Goal: Check status: Check status

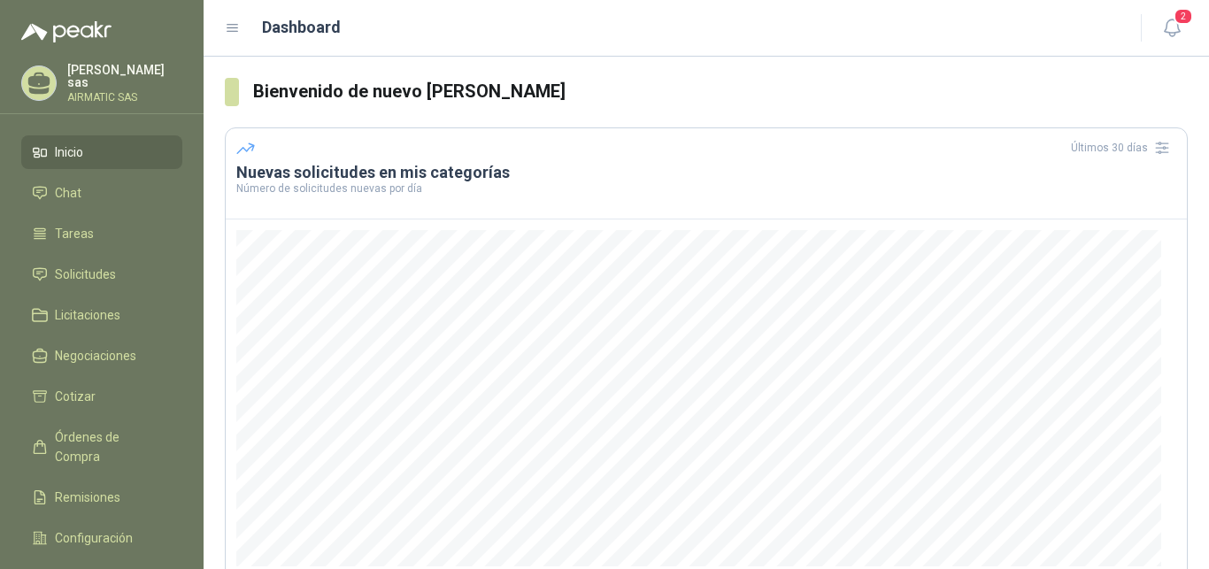
click at [71, 92] on p "AIRMATIC SAS" at bounding box center [124, 97] width 115 height 11
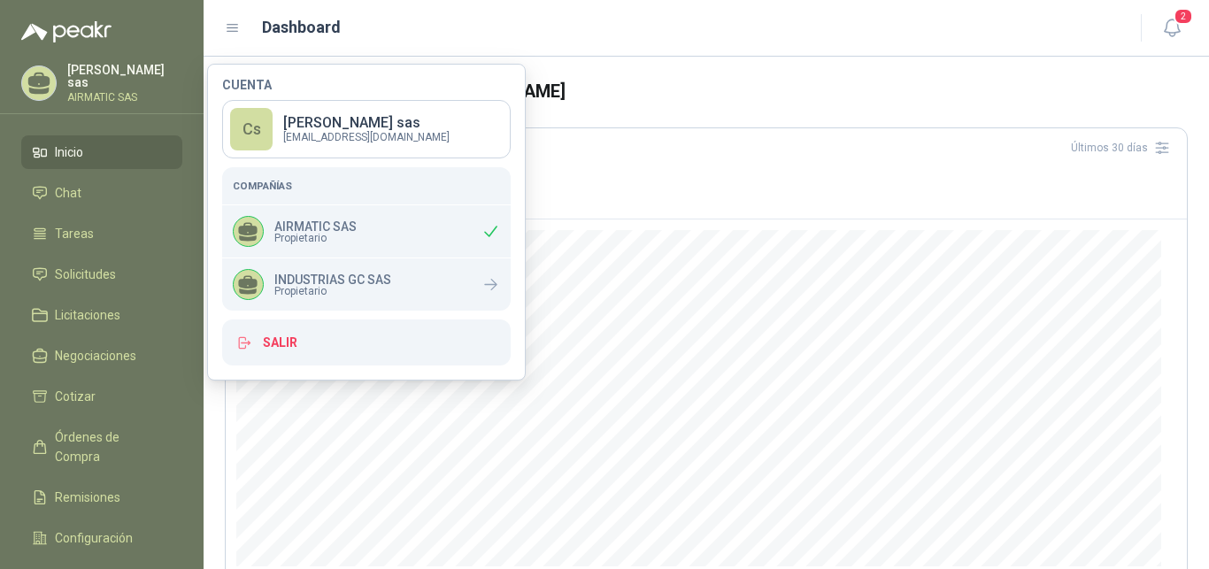
click at [123, 92] on p "AIRMATIC SAS" at bounding box center [124, 97] width 115 height 11
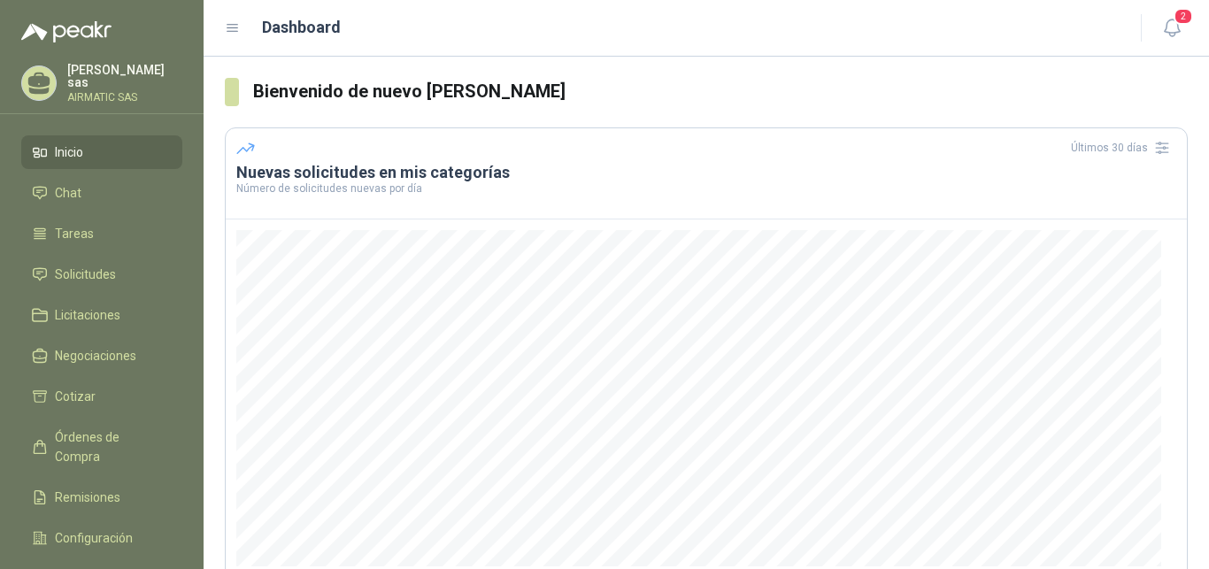
click at [113, 74] on p "Carolina García sas" at bounding box center [124, 76] width 115 height 25
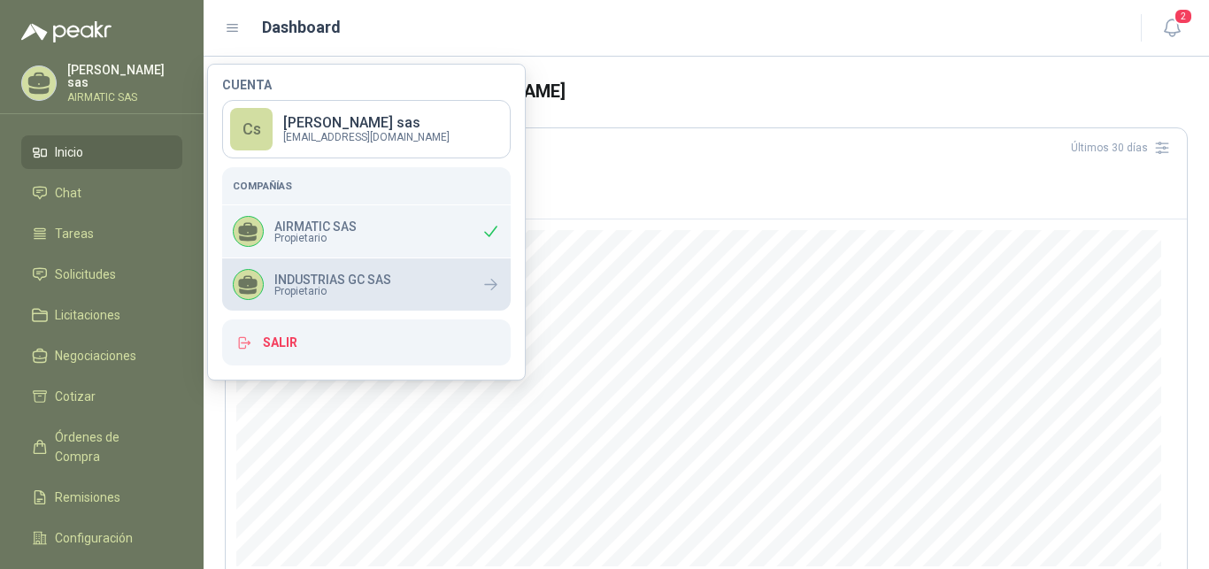
click at [340, 289] on span "Propietario" at bounding box center [332, 291] width 117 height 11
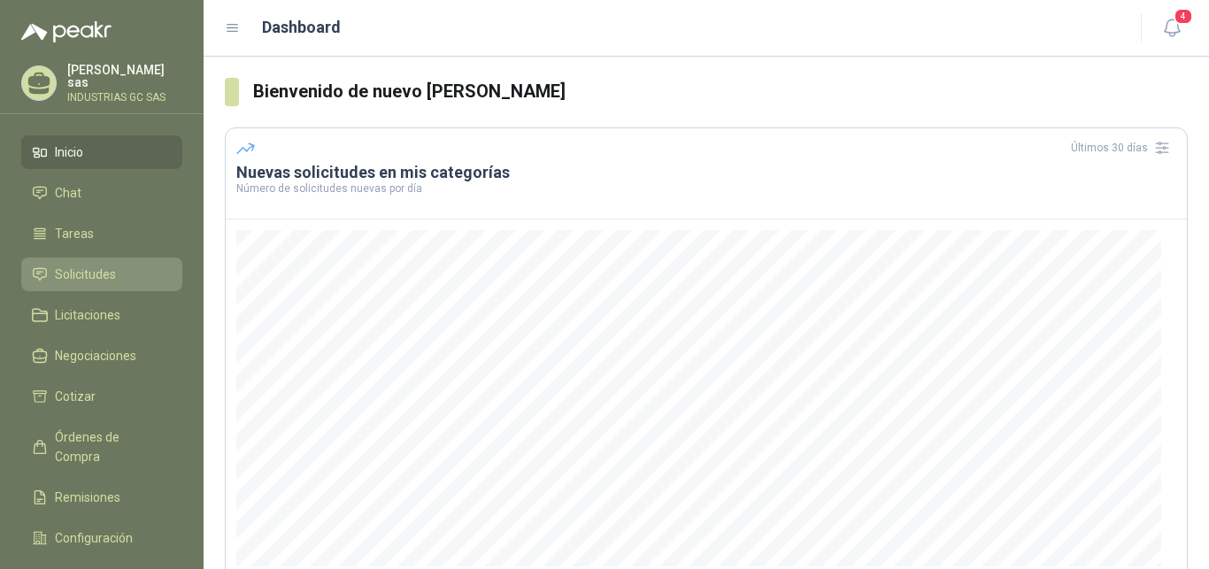
click at [101, 271] on span "Solicitudes" at bounding box center [85, 274] width 61 height 19
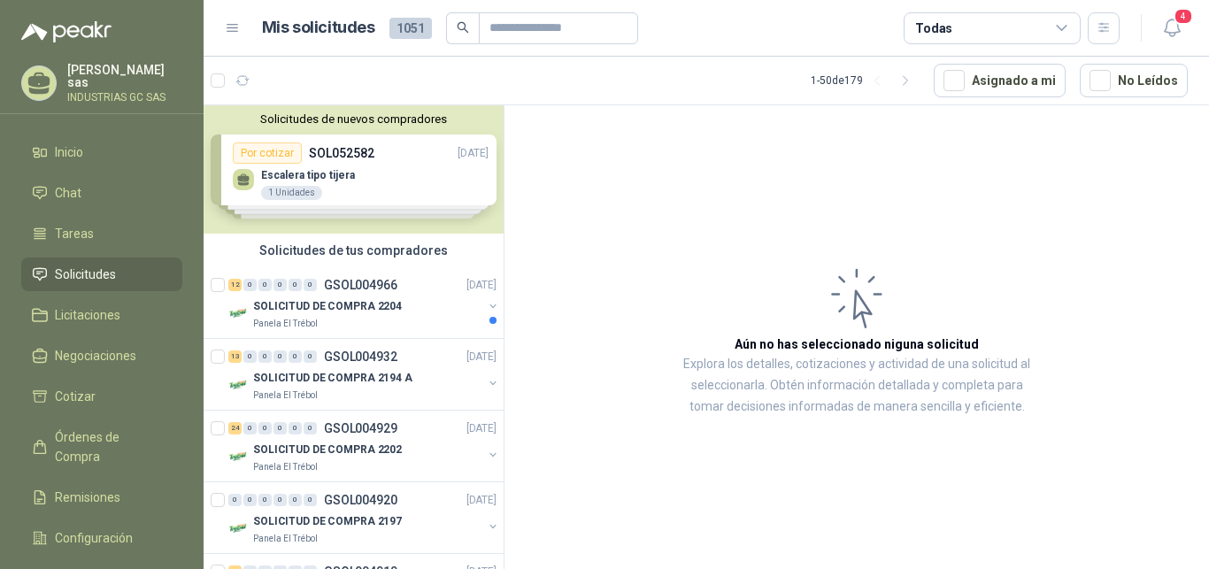
drag, startPoint x: 392, startPoint y: 283, endPoint x: 490, endPoint y: 302, distance: 100.0
click at [391, 284] on p "GSOL004966" at bounding box center [360, 285] width 73 height 12
